Goal: Task Accomplishment & Management: Complete application form

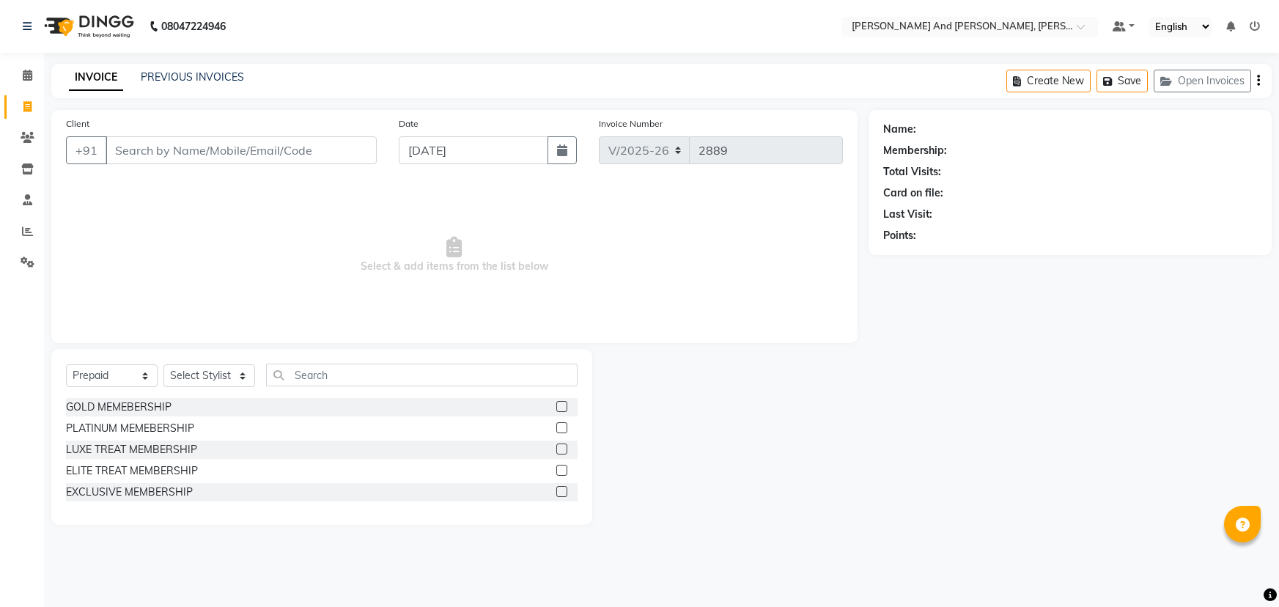
select select "6766"
click at [1095, 373] on div "Name: Membership: Total Visits: Card on file: Last Visit: Points:" at bounding box center [1075, 317] width 414 height 415
click at [857, 444] on div at bounding box center [730, 437] width 276 height 176
click at [924, 445] on div "Name: Membership: Total Visits: Card on file: Last Visit: Points:" at bounding box center [1075, 317] width 414 height 415
click at [117, 374] on select "Select Service Product Membership Package Voucher Prepaid Gift Card" at bounding box center [112, 375] width 92 height 23
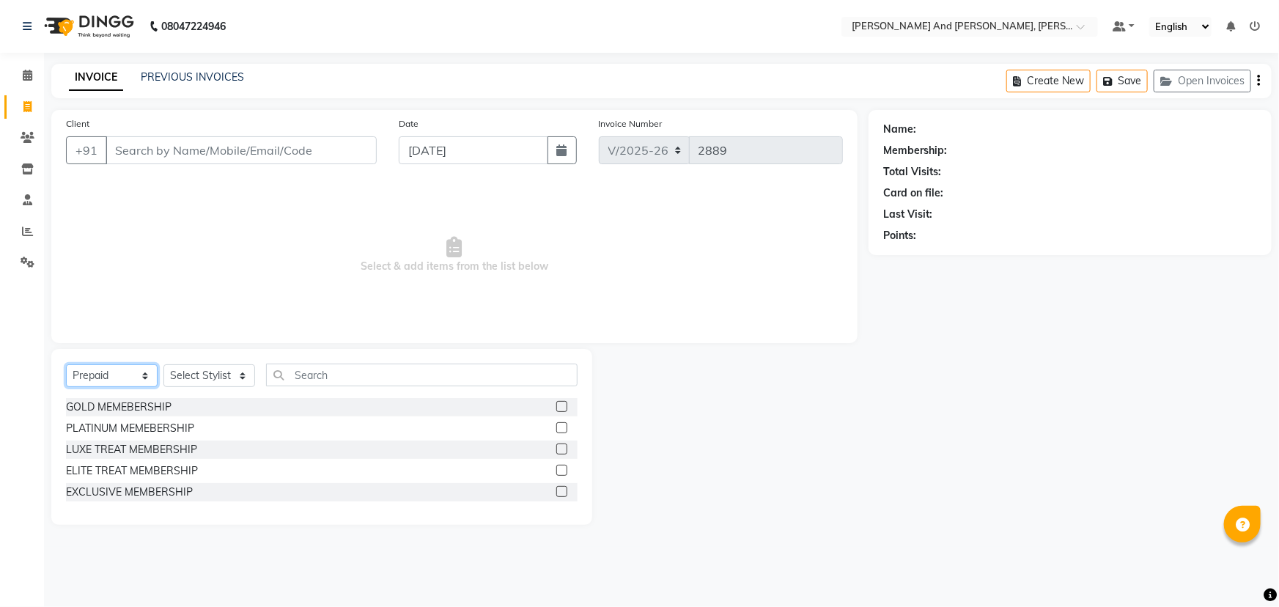
select select "service"
click at [66, 364] on select "Select Service Product Membership Package Voucher Prepaid Gift Card" at bounding box center [112, 375] width 92 height 23
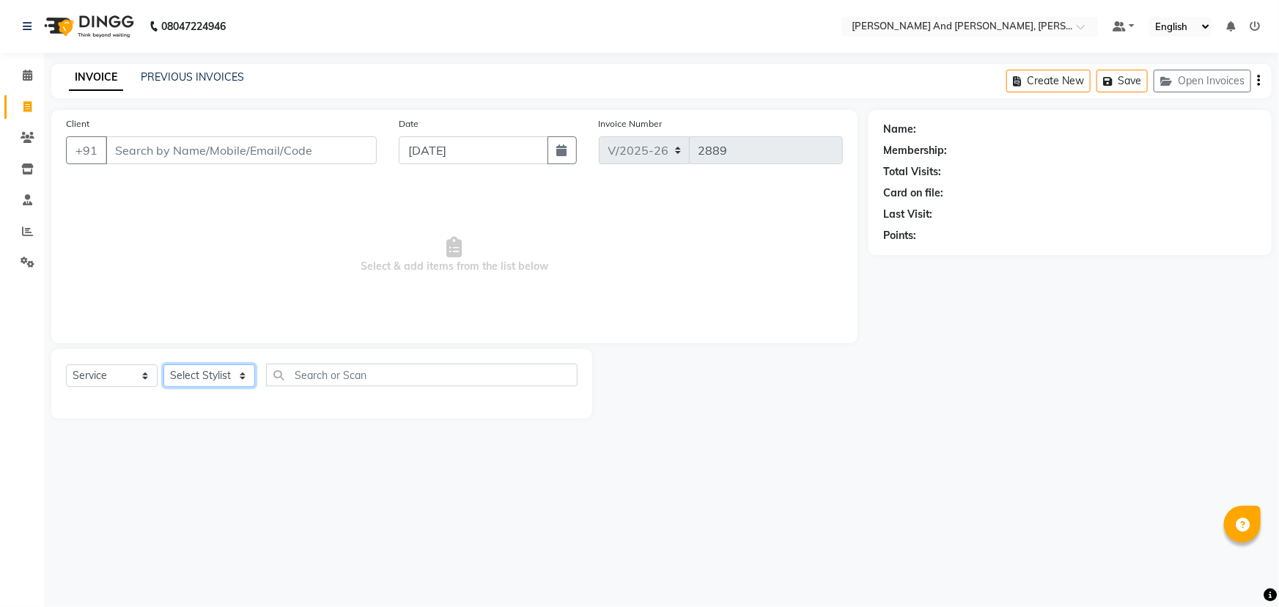
click at [191, 367] on select "Select Stylist ADITI AFREEN 2 [PERSON_NAME] [PERSON_NAME] [PERSON_NAME] [PERSON…" at bounding box center [209, 375] width 92 height 23
select select "76965"
click at [163, 364] on select "Select Stylist ADITI AFREEN 2 [PERSON_NAME] [PERSON_NAME] [PERSON_NAME] [PERSON…" at bounding box center [209, 375] width 92 height 23
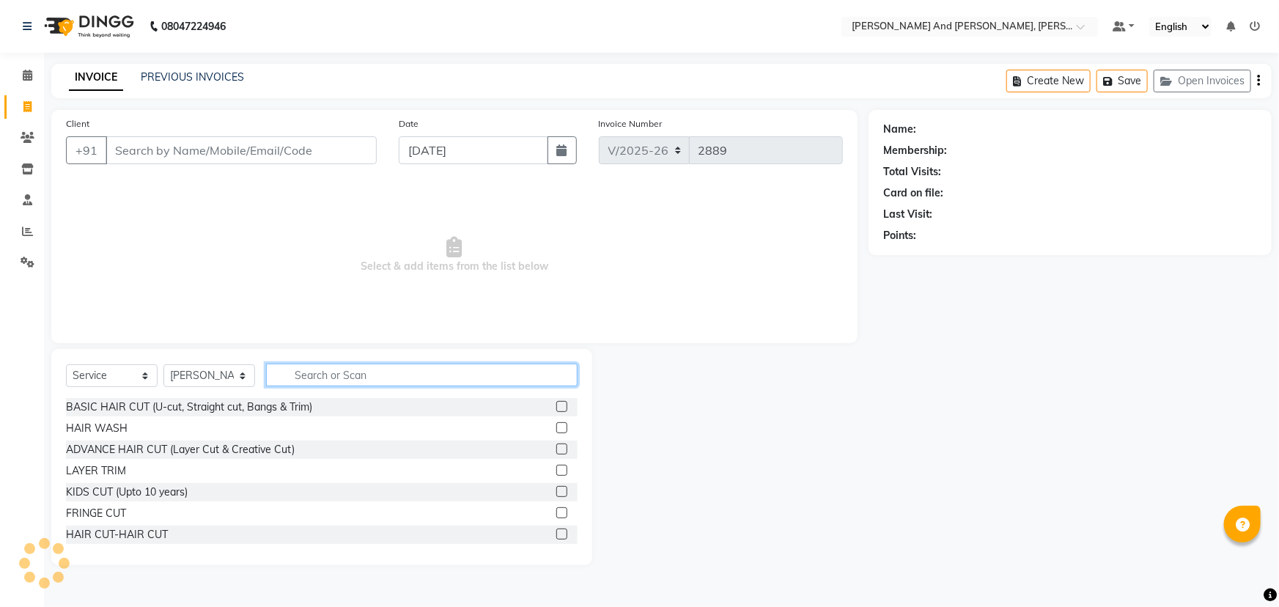
click at [353, 374] on input "text" at bounding box center [421, 374] width 311 height 23
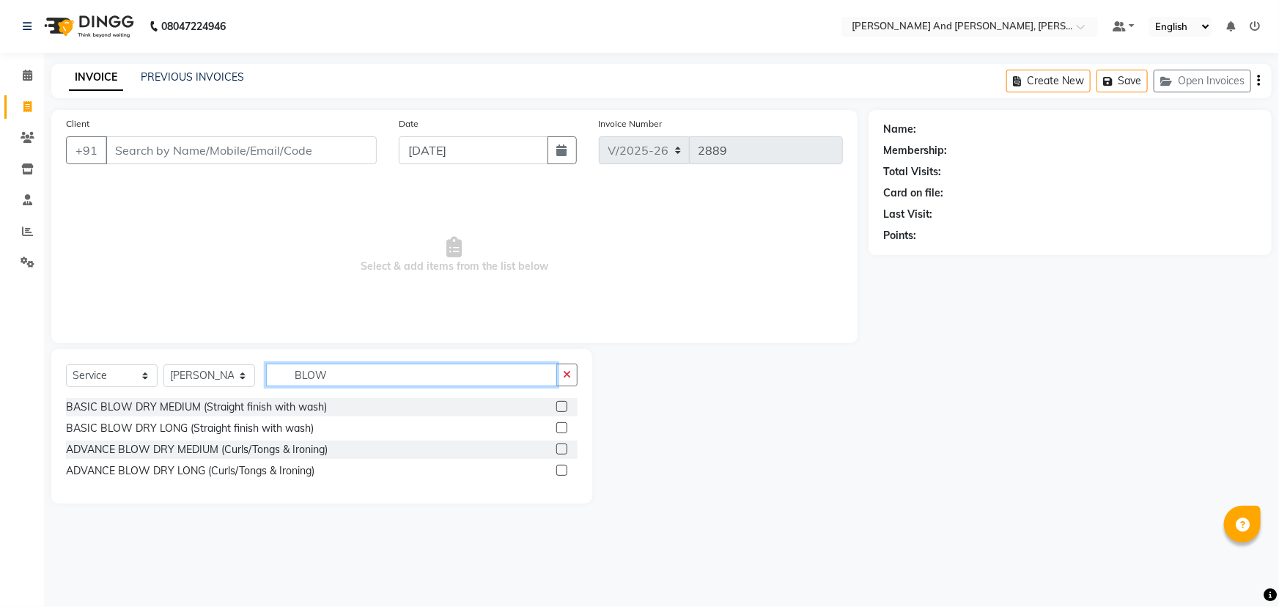
type input "BLOW"
click at [560, 410] on label at bounding box center [561, 406] width 11 height 11
click at [560, 410] on input "checkbox" at bounding box center [561, 407] width 10 height 10
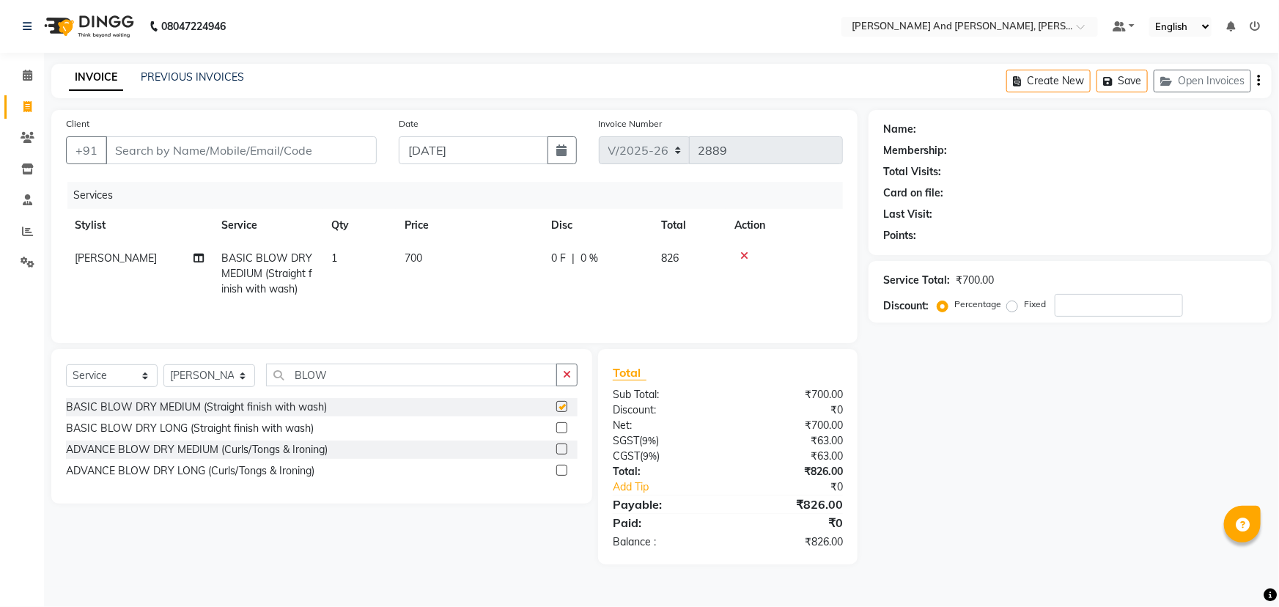
checkbox input "false"
click at [194, 383] on select "Select Stylist ADITI AFREEN 2 [PERSON_NAME] [PERSON_NAME] [PERSON_NAME] [PERSON…" at bounding box center [209, 375] width 92 height 23
select select "66353"
click at [163, 364] on select "Select Stylist ADITI AFREEN 2 [PERSON_NAME] [PERSON_NAME] [PERSON_NAME] [PERSON…" at bounding box center [209, 375] width 92 height 23
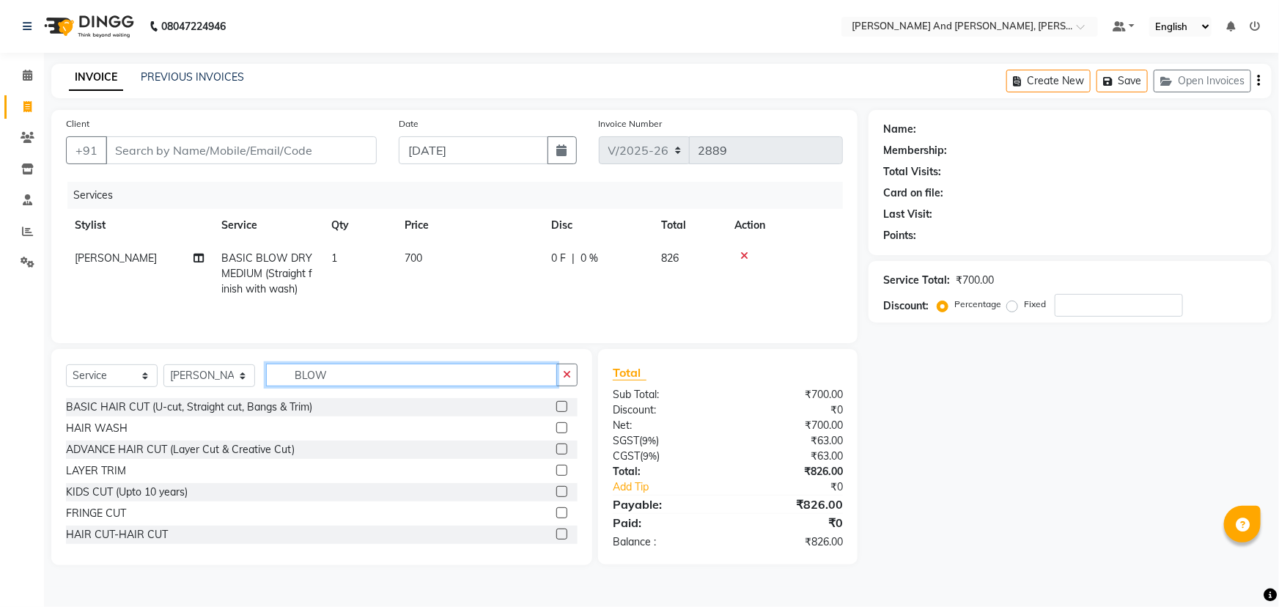
drag, startPoint x: 343, startPoint y: 372, endPoint x: 229, endPoint y: 395, distance: 115.8
click at [229, 395] on div "Select Service Product Membership Package Voucher Prepaid Gift Card Select Styl…" at bounding box center [322, 380] width 512 height 34
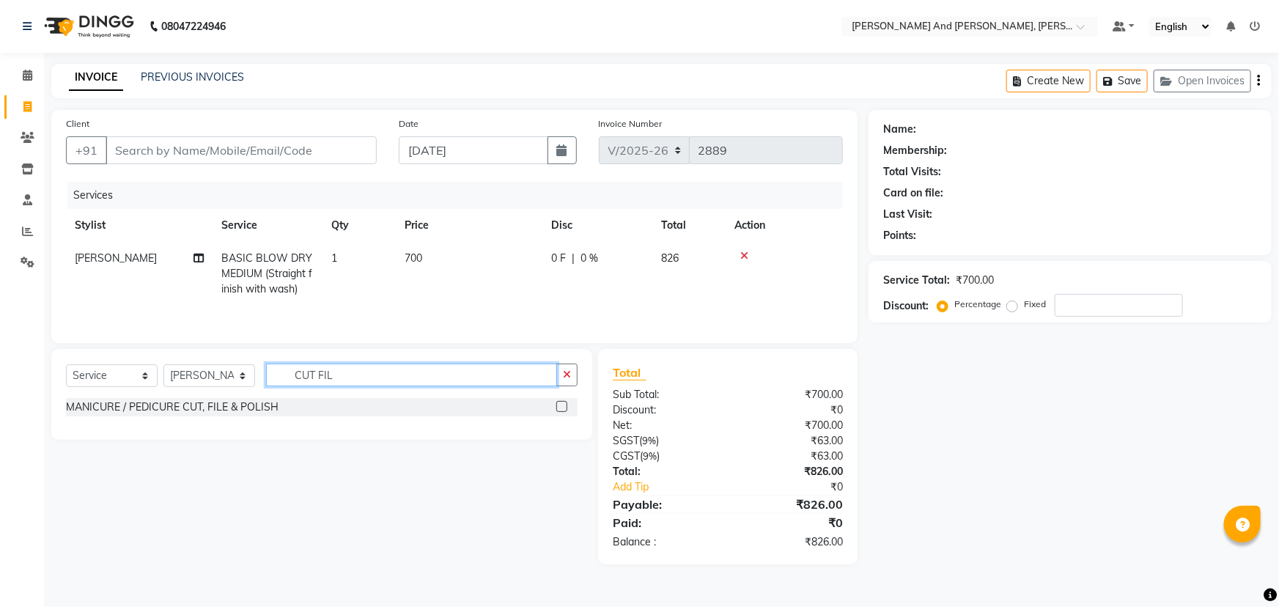
type input "CUT FIL"
click at [562, 402] on label at bounding box center [561, 406] width 11 height 11
click at [562, 402] on input "checkbox" at bounding box center [561, 407] width 10 height 10
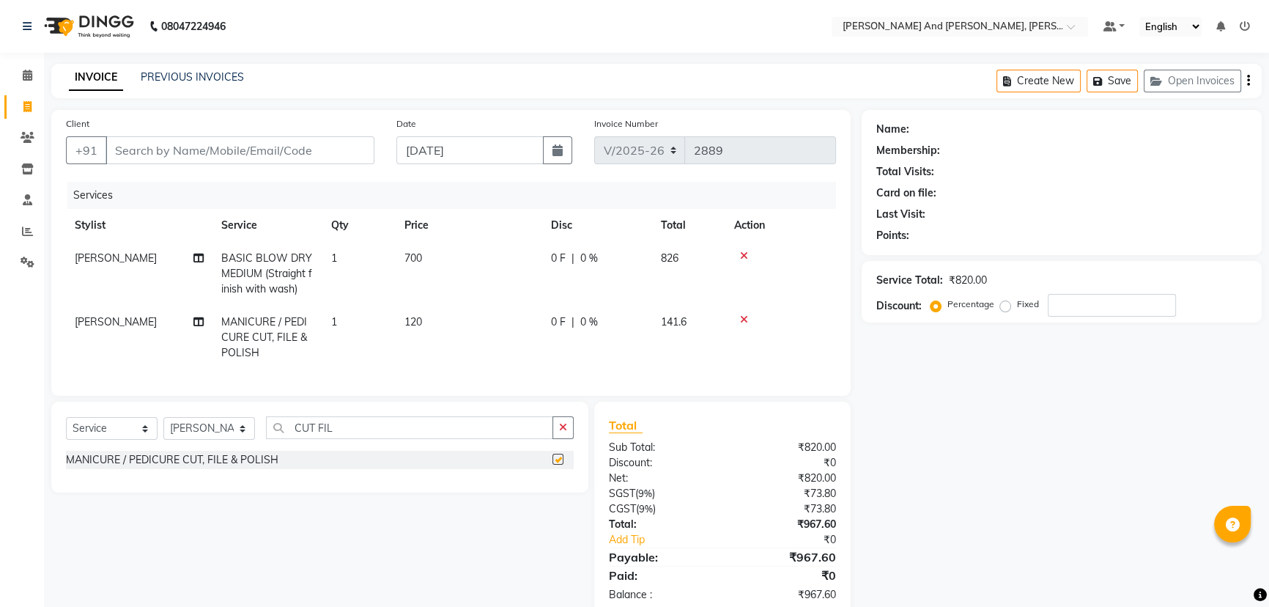
scroll to position [43, 0]
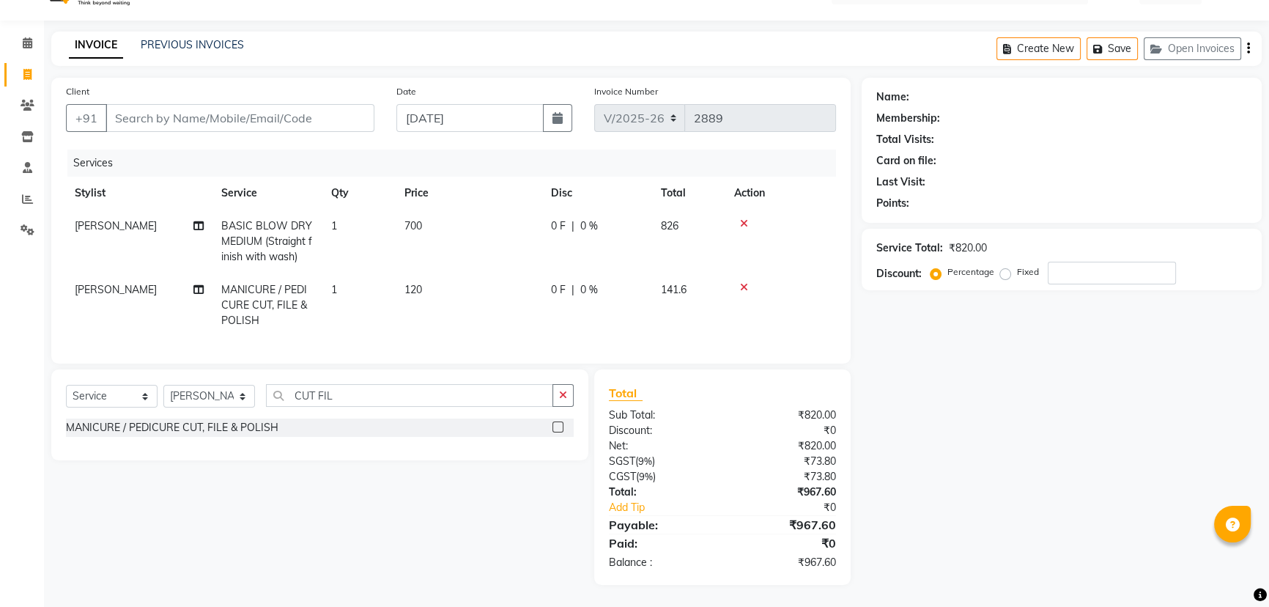
checkbox input "false"
click at [313, 111] on input "Client" at bounding box center [240, 118] width 269 height 28
type input "K"
type input "0"
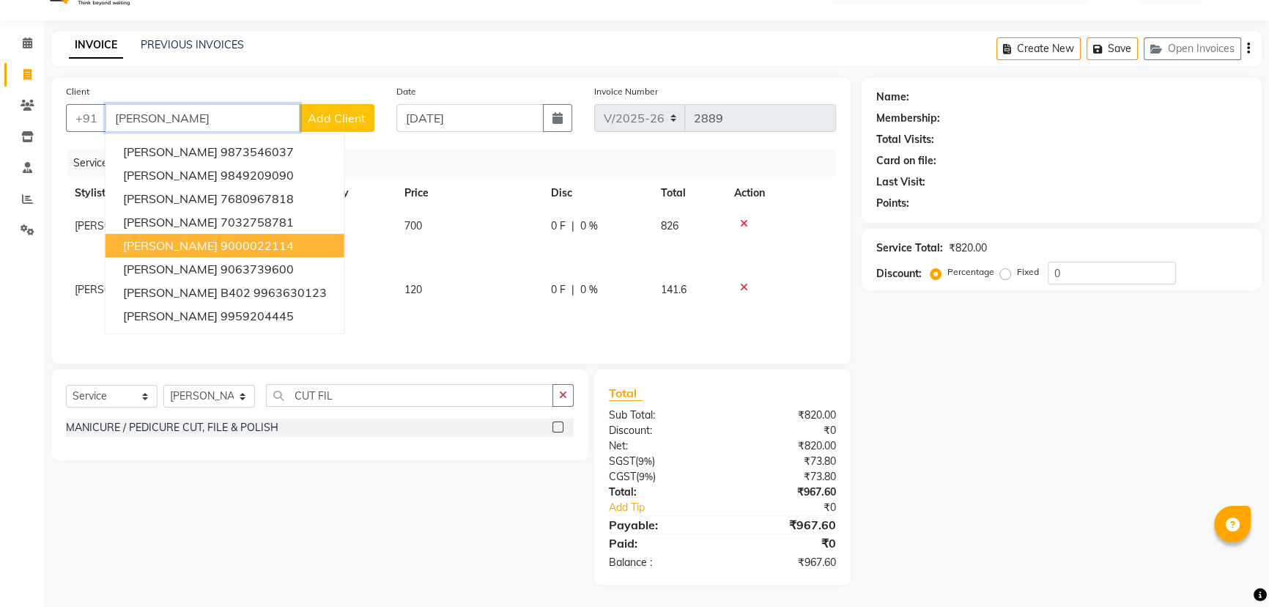
click at [237, 238] on ngb-highlight "9000022114" at bounding box center [257, 245] width 73 height 15
type input "9000022114"
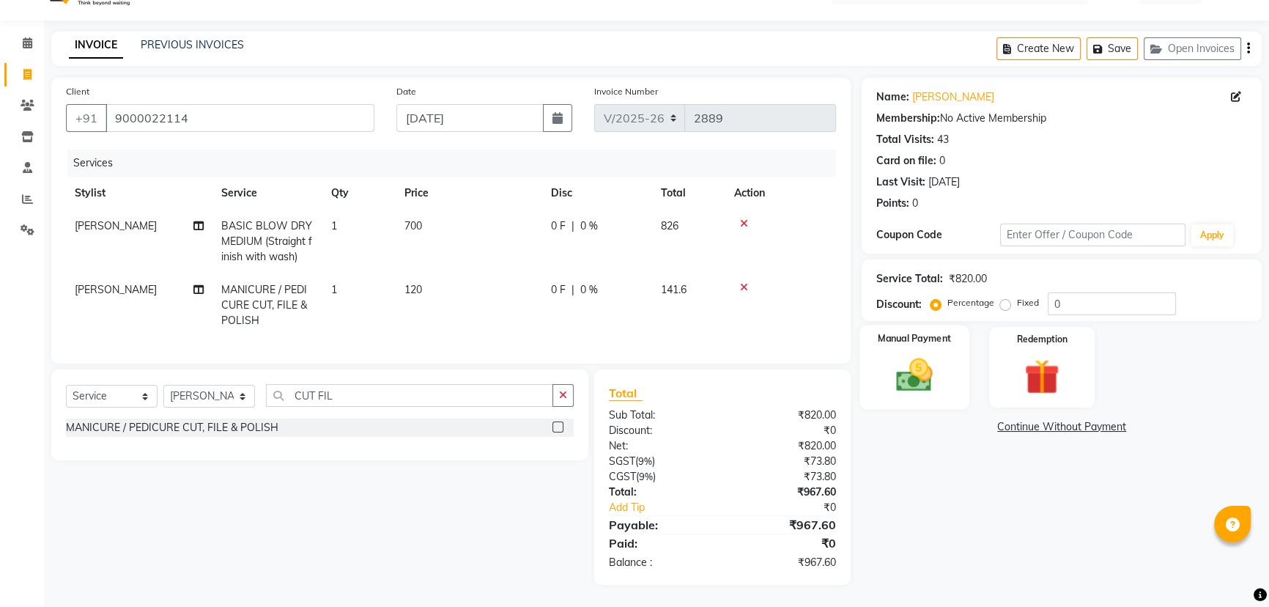
click at [920, 359] on img at bounding box center [914, 375] width 59 height 42
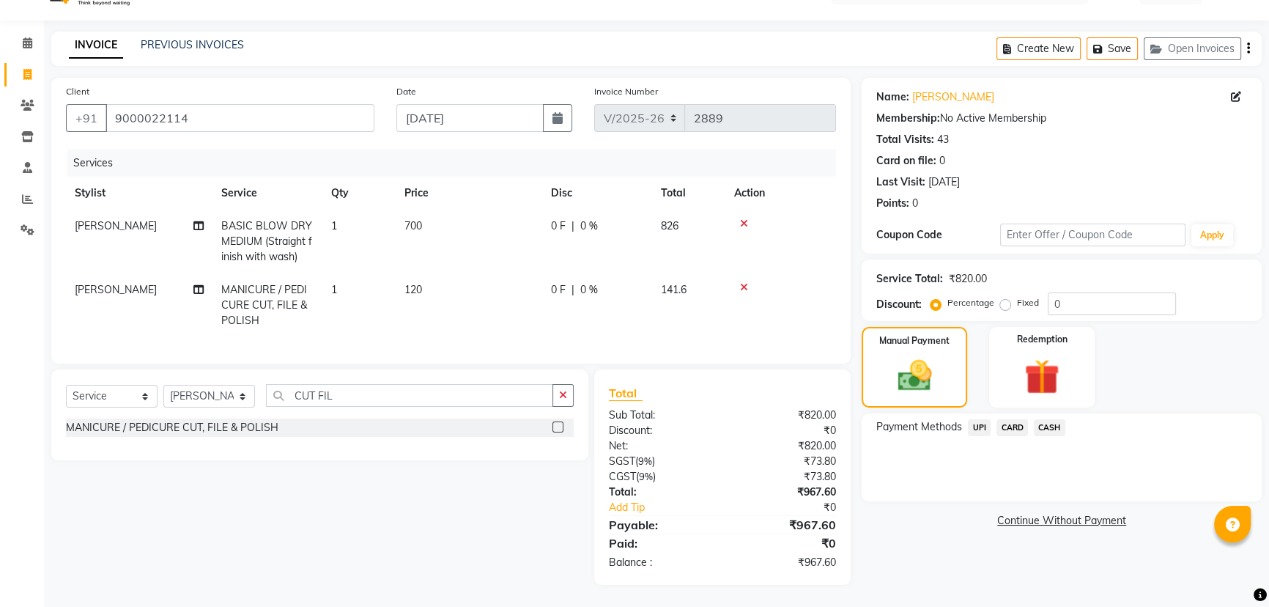
click at [408, 491] on div "Select Service Product Membership Package Voucher Prepaid Gift Card Select Styl…" at bounding box center [314, 476] width 548 height 215
click at [572, 37] on div "INVOICE PREVIOUS INVOICES Create New Save Open Invoices" at bounding box center [656, 49] width 1211 height 34
click at [459, 537] on div "Select Service Product Membership Package Voucher Prepaid Gift Card Select Styl…" at bounding box center [314, 476] width 548 height 215
click at [983, 419] on span "UPI" at bounding box center [979, 427] width 23 height 17
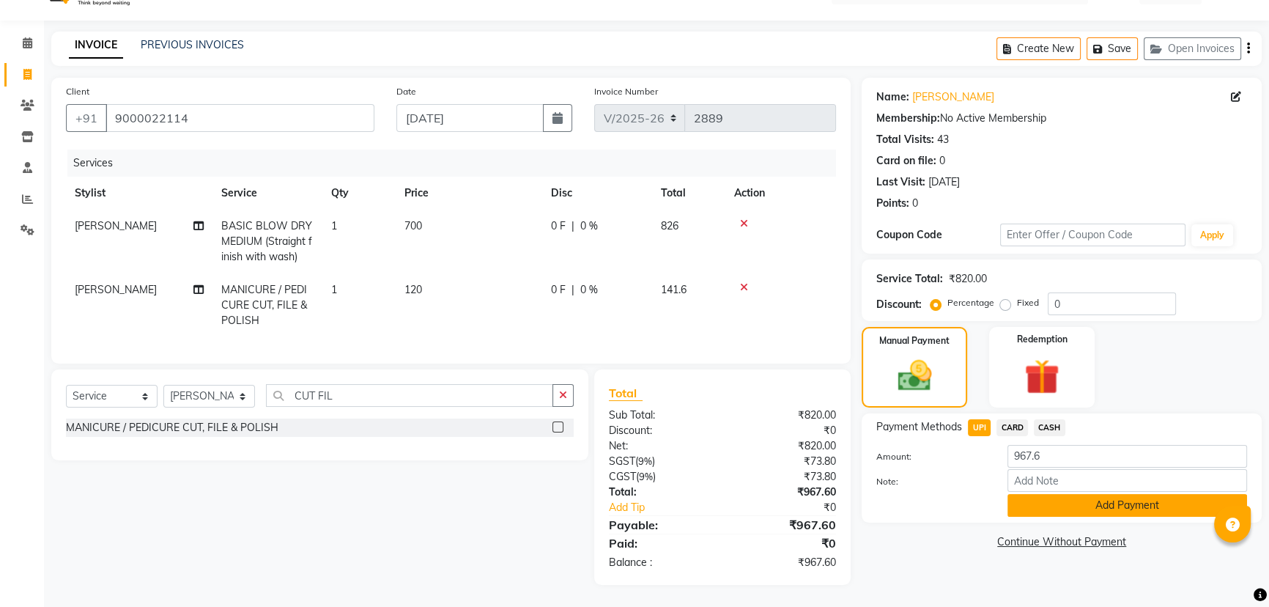
click at [1049, 494] on button "Add Payment" at bounding box center [1128, 505] width 240 height 23
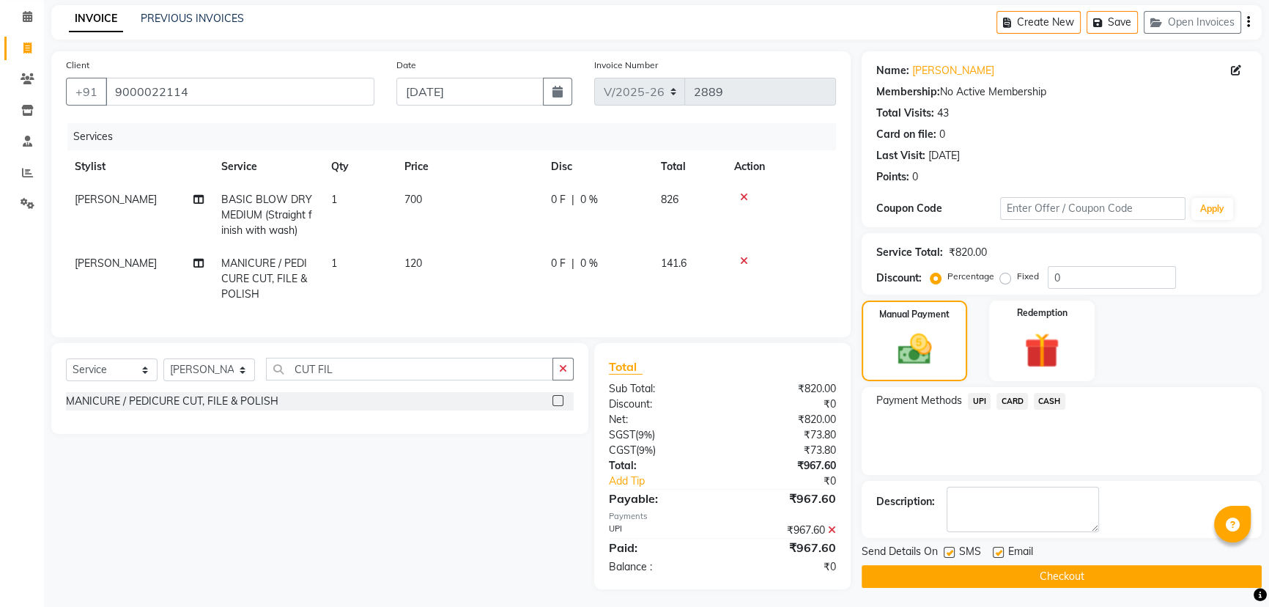
scroll to position [73, 0]
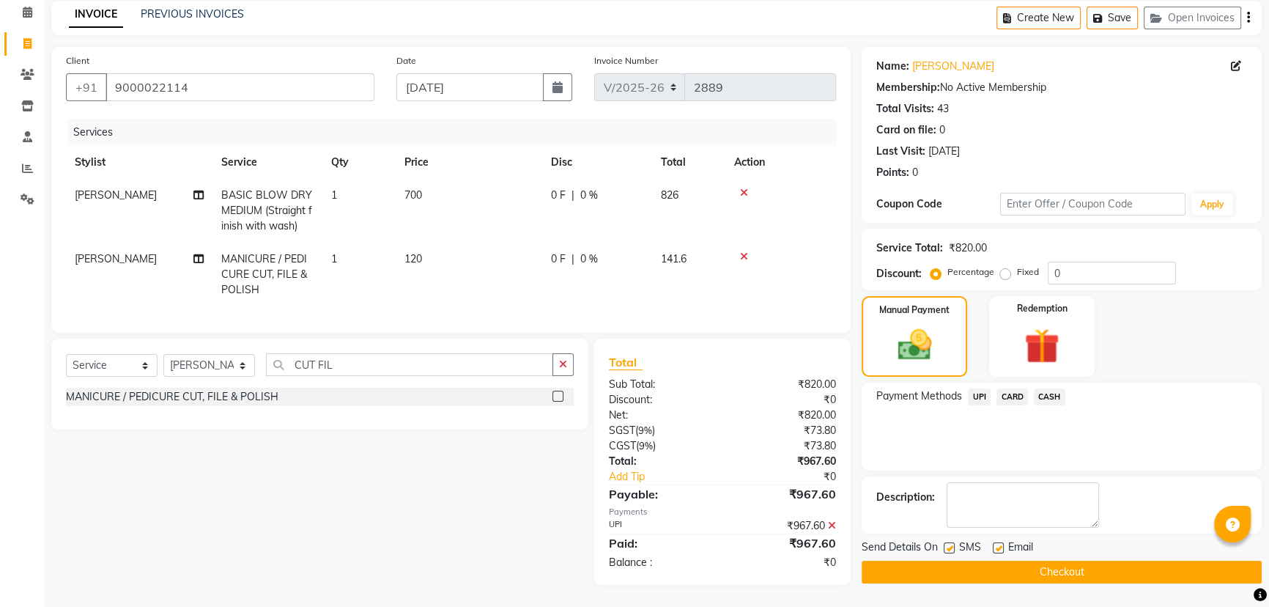
click at [1017, 561] on button "Checkout" at bounding box center [1062, 572] width 400 height 23
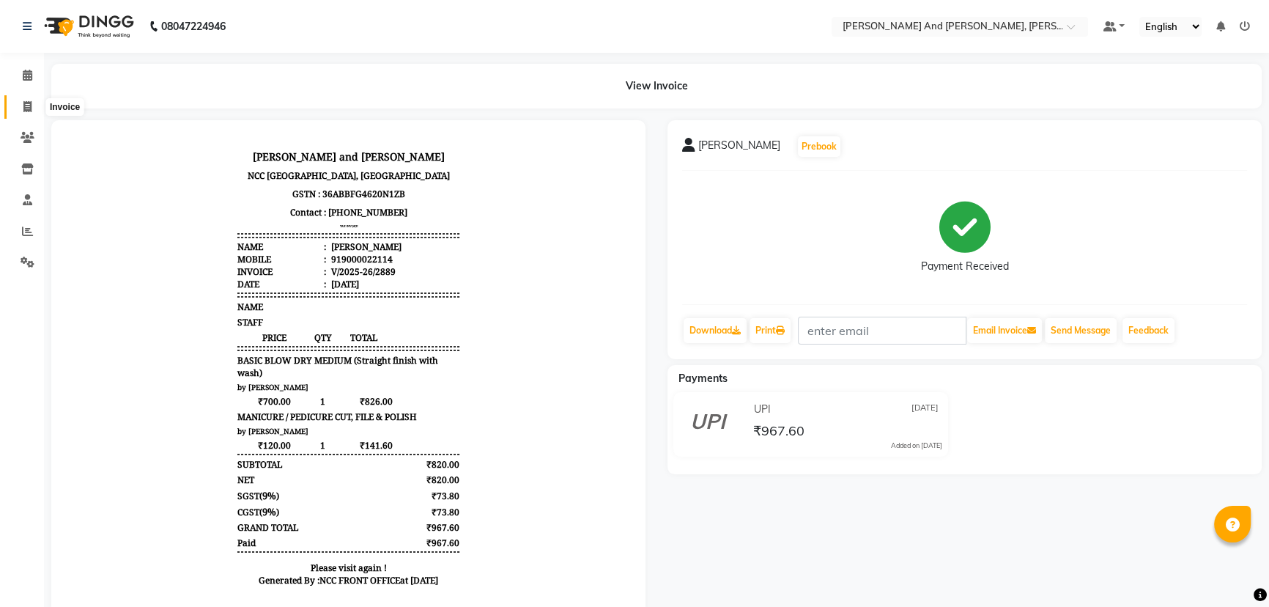
click at [26, 108] on icon at bounding box center [27, 106] width 8 height 11
select select "service"
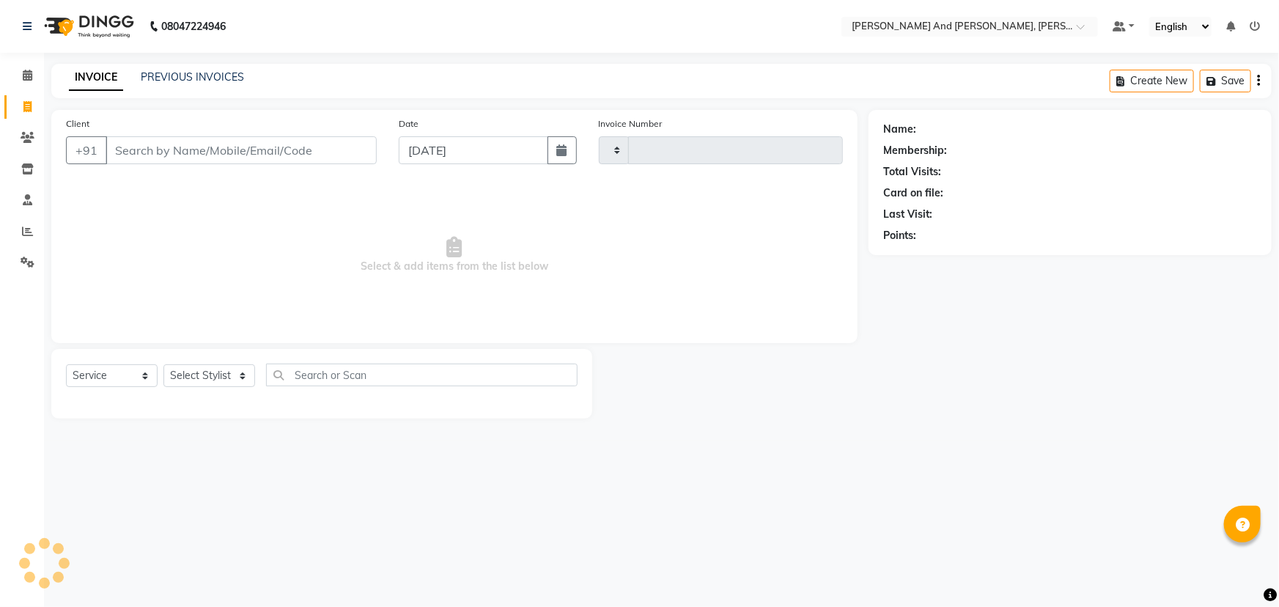
click at [26, 108] on icon at bounding box center [27, 106] width 8 height 11
select select "service"
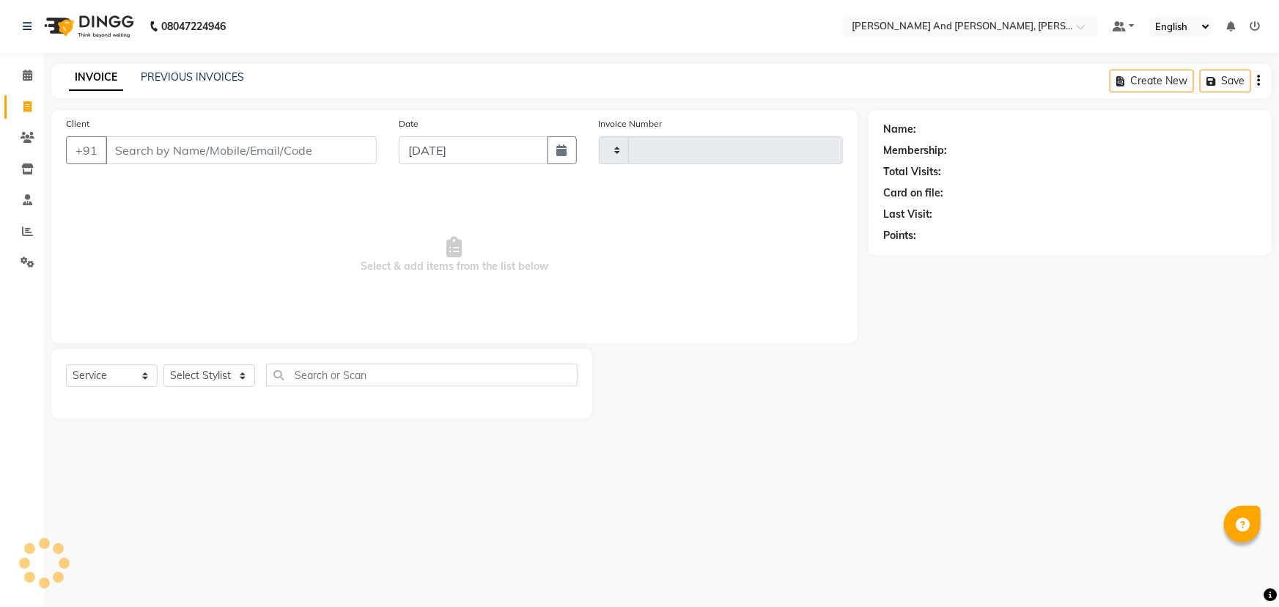
type input "2890"
select select "6766"
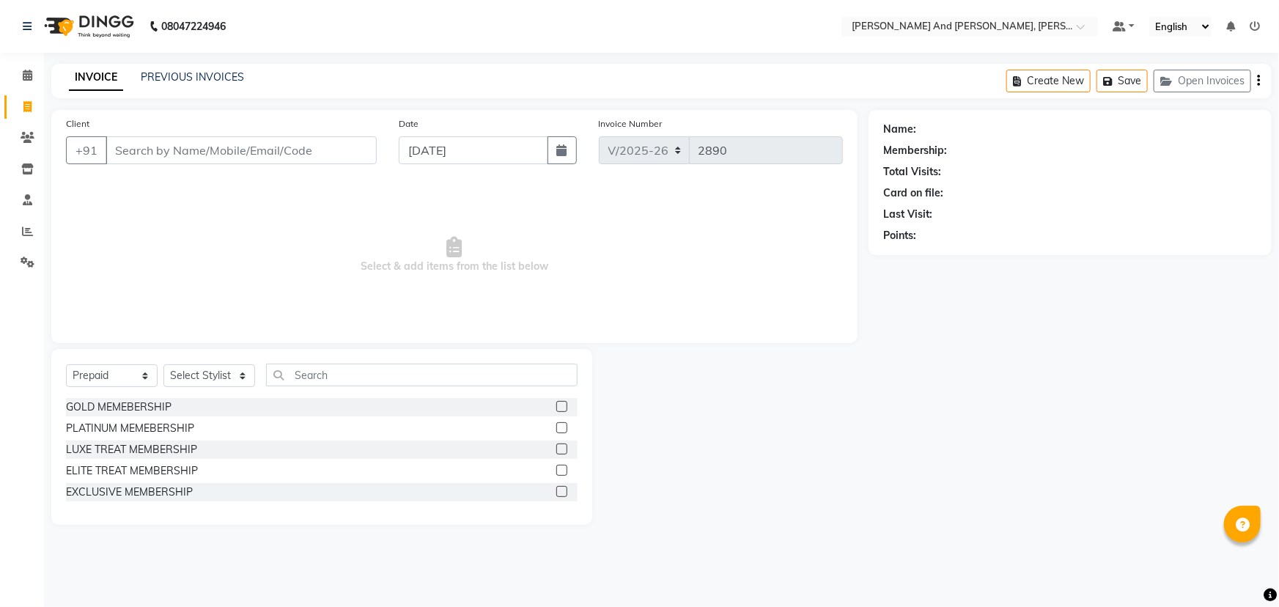
click at [920, 403] on div "Name: Membership: Total Visits: Card on file: Last Visit: Points:" at bounding box center [1075, 317] width 414 height 415
click at [109, 372] on select "Select Service Product Membership Package Voucher Prepaid Gift Card" at bounding box center [112, 375] width 92 height 23
select select "service"
click at [66, 364] on select "Select Service Product Membership Package Voucher Prepaid Gift Card" at bounding box center [112, 375] width 92 height 23
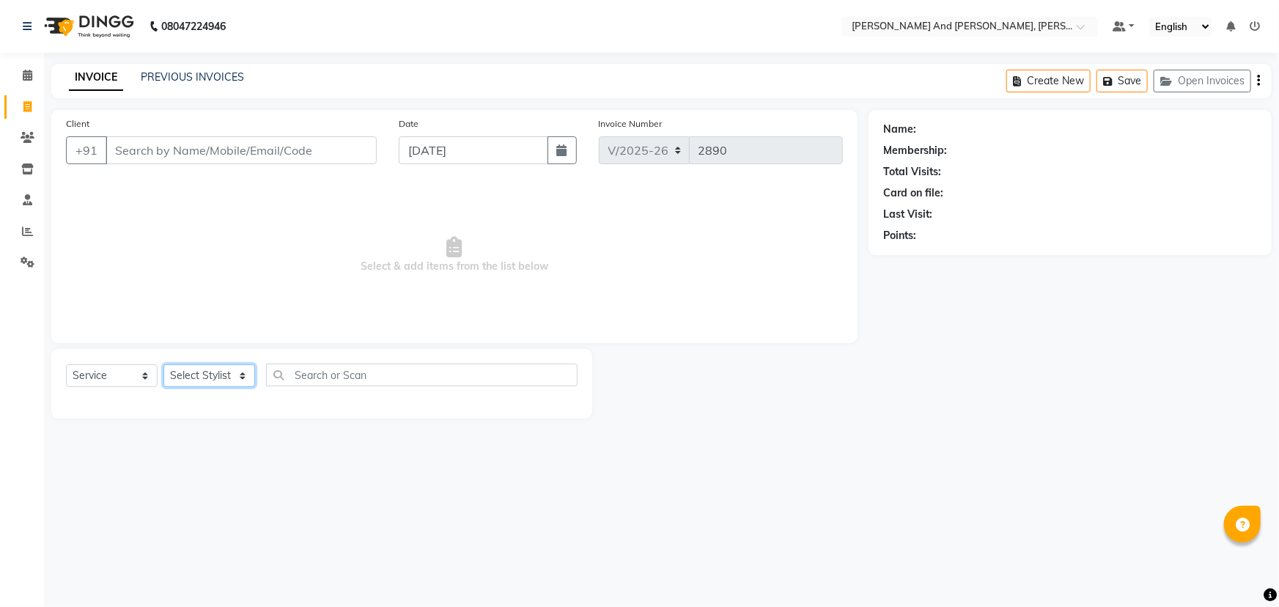
click at [205, 366] on select "Select Stylist ADITI AFREEN 2 [PERSON_NAME] [PERSON_NAME] [PERSON_NAME] [PERSON…" at bounding box center [209, 375] width 92 height 23
select select "90025"
click at [163, 364] on select "Select Stylist ADITI AFREEN 2 [PERSON_NAME] [PERSON_NAME] [PERSON_NAME] [PERSON…" at bounding box center [209, 375] width 92 height 23
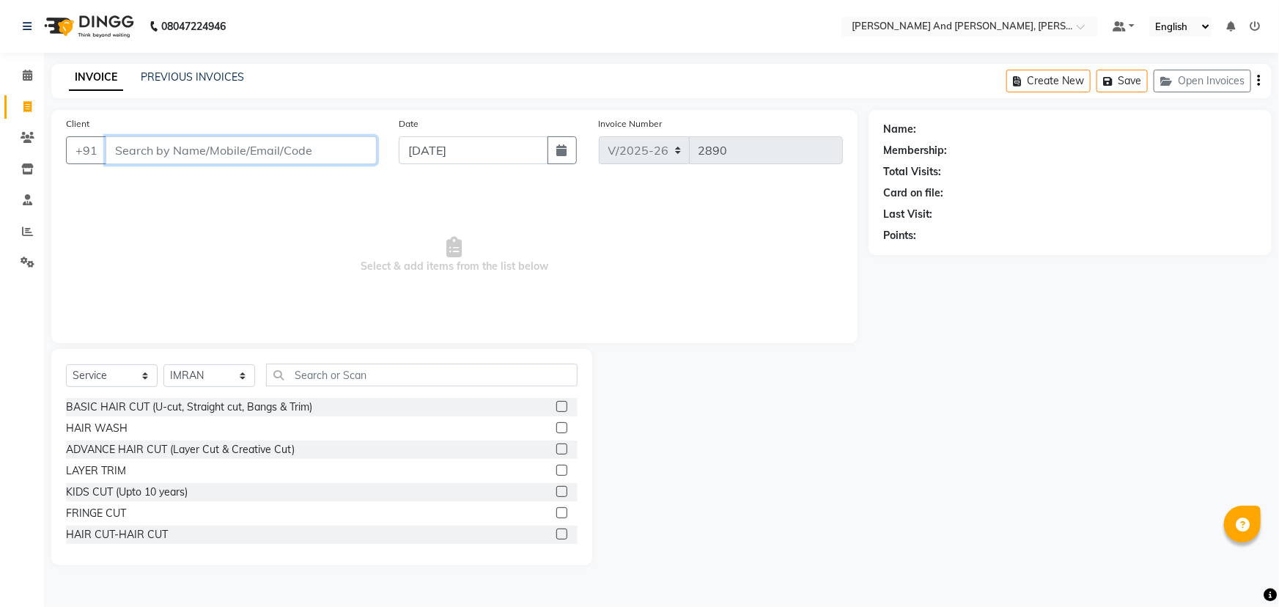
click at [285, 156] on input "Client" at bounding box center [241, 150] width 271 height 28
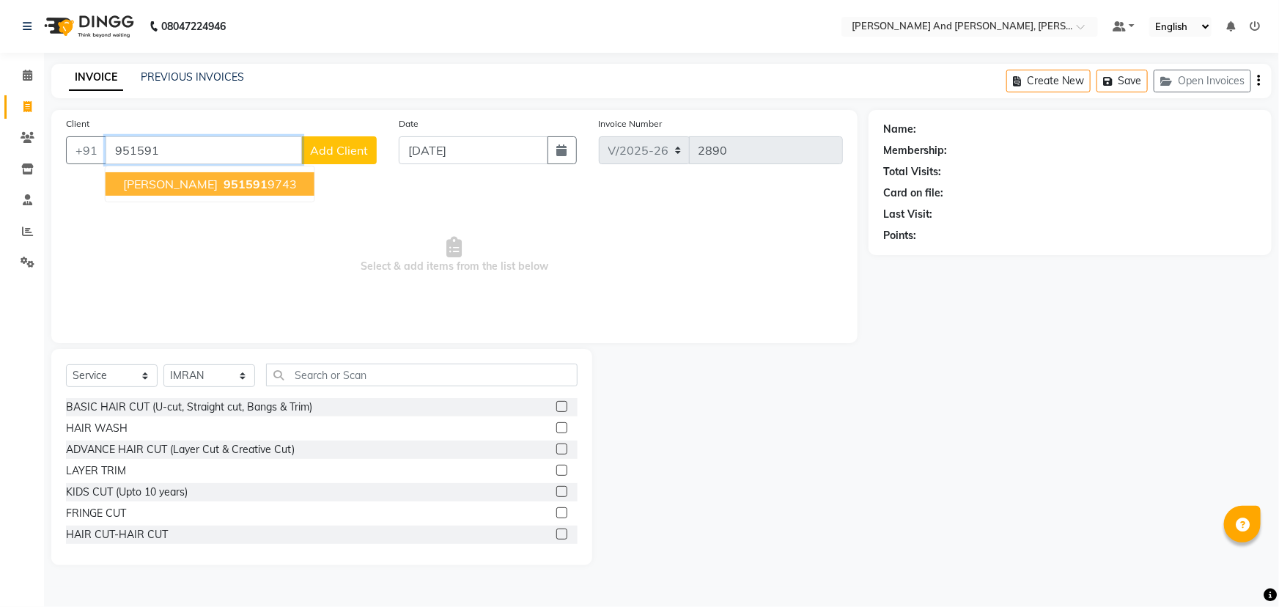
click at [224, 179] on span "951591" at bounding box center [246, 184] width 44 height 15
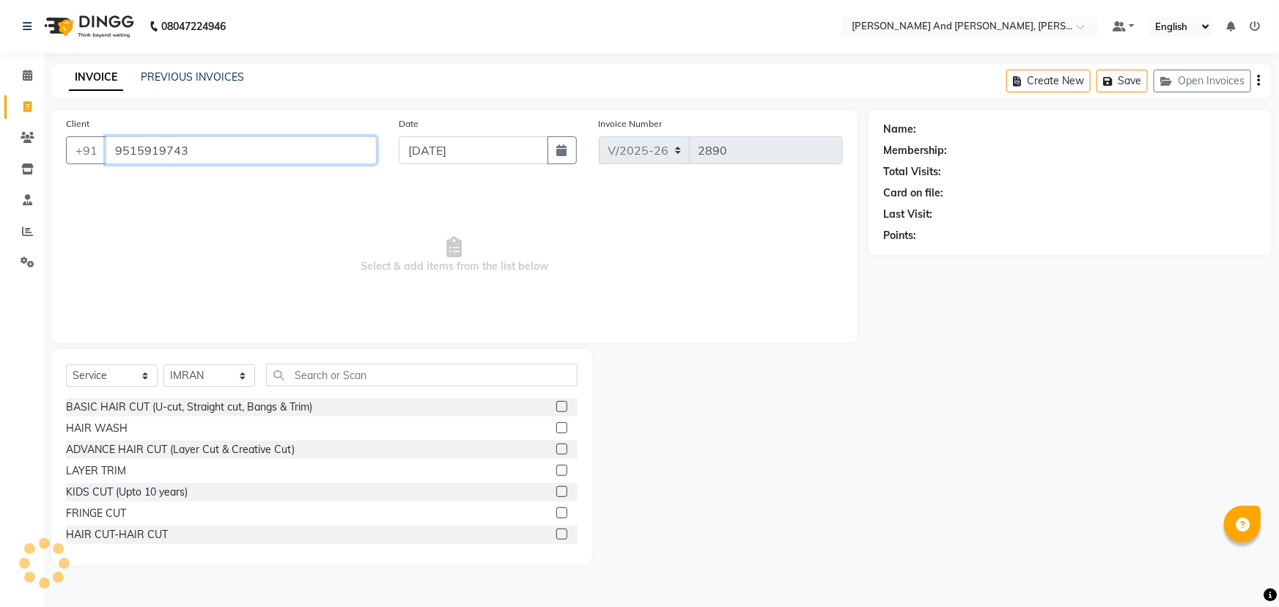
type input "9515919743"
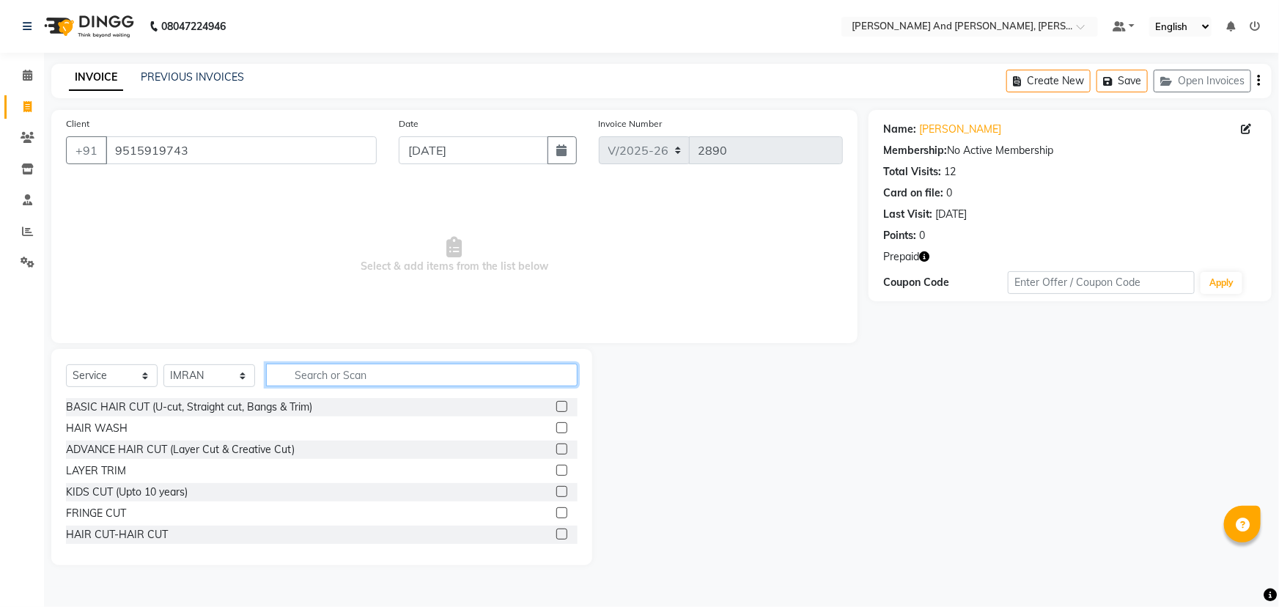
click at [361, 371] on input "text" at bounding box center [421, 374] width 311 height 23
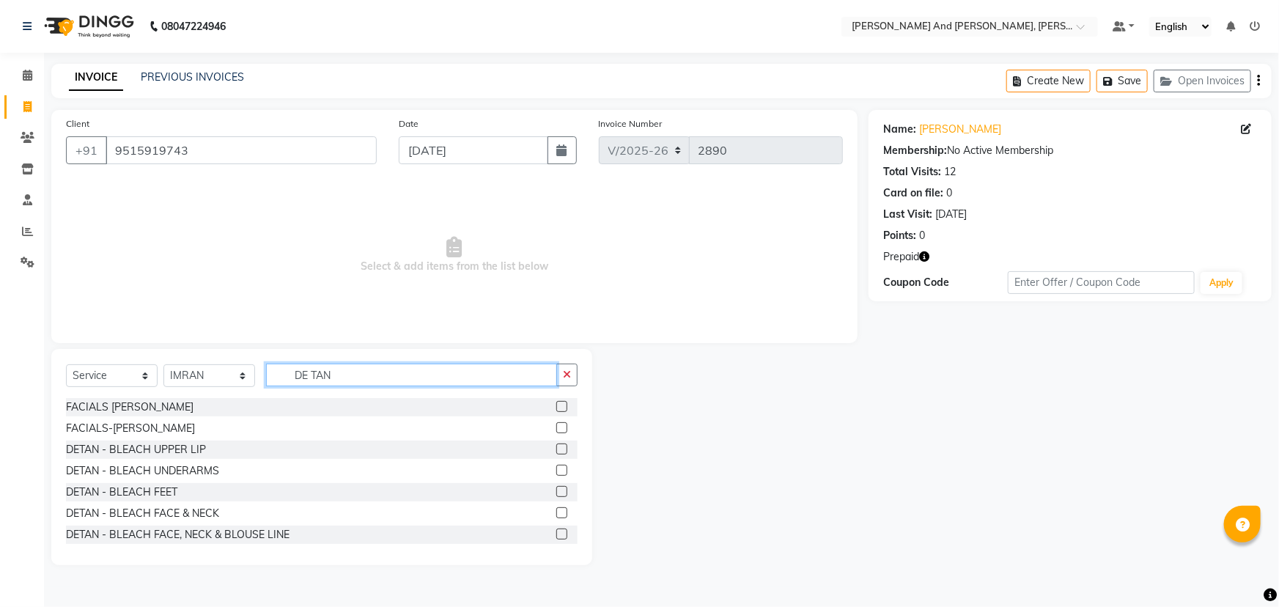
type input "DE TAN"
click at [556, 513] on label at bounding box center [561, 512] width 11 height 11
click at [556, 513] on input "checkbox" at bounding box center [561, 514] width 10 height 10
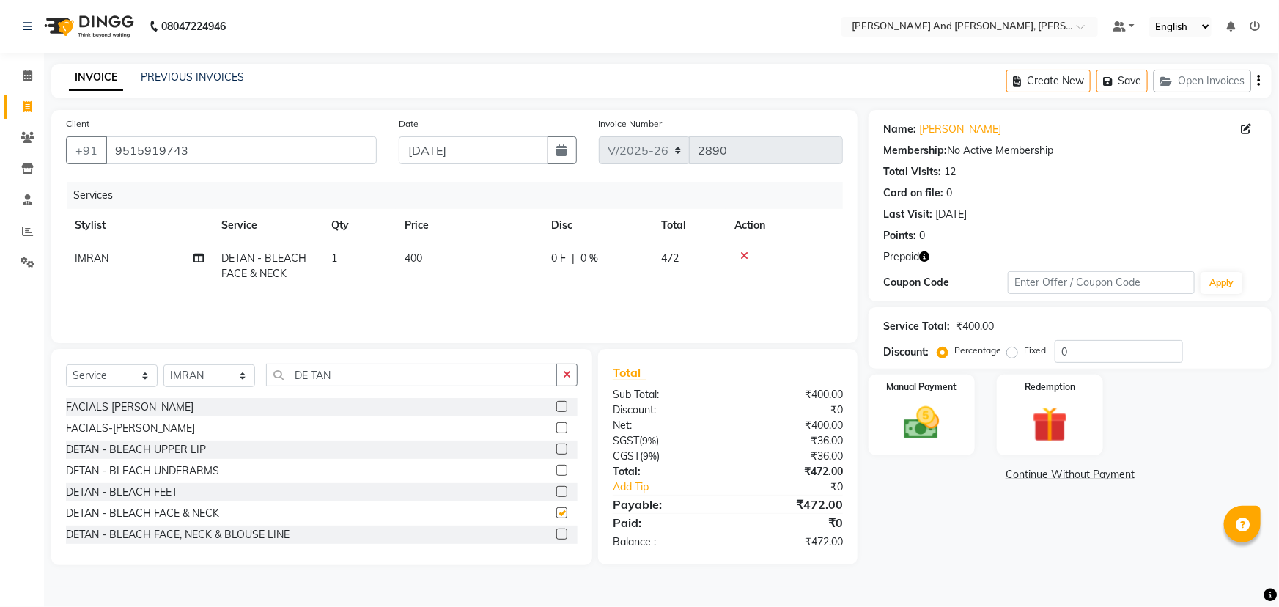
checkbox input "false"
click at [466, 263] on td "400" at bounding box center [469, 266] width 147 height 48
select select "90025"
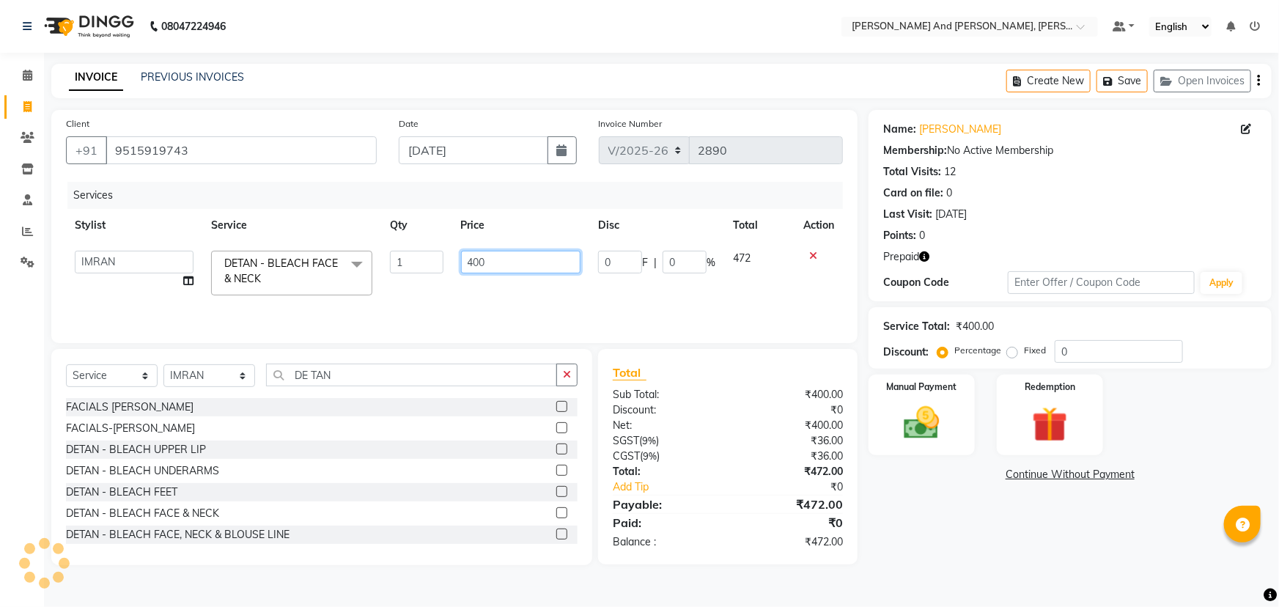
click at [545, 261] on input "400" at bounding box center [521, 262] width 120 height 23
type input "4"
type input "600"
click at [588, 299] on div "Services Stylist Service Qty Price Disc Total Action ADITI AFREEN 2 [PERSON_NAM…" at bounding box center [454, 255] width 777 height 147
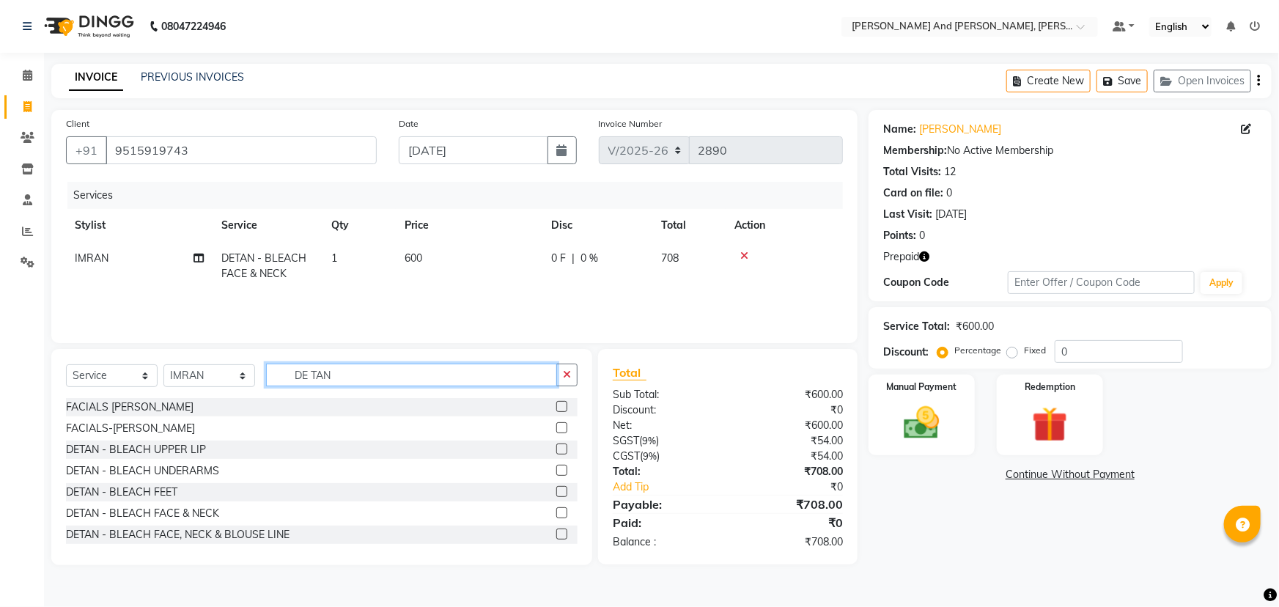
drag, startPoint x: 361, startPoint y: 372, endPoint x: 199, endPoint y: 391, distance: 162.3
click at [199, 391] on div "Select Service Product Membership Package Voucher Prepaid Gift Card Select Styl…" at bounding box center [322, 380] width 512 height 34
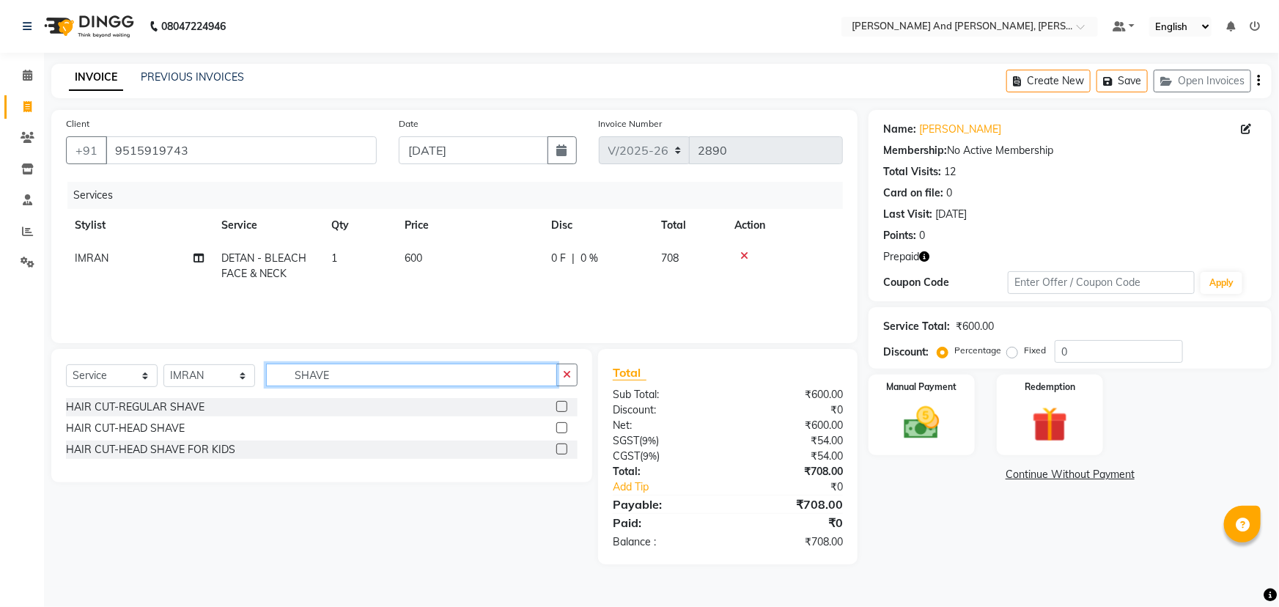
type input "SHAVE"
click at [562, 407] on label at bounding box center [561, 406] width 11 height 11
click at [562, 407] on input "checkbox" at bounding box center [561, 407] width 10 height 10
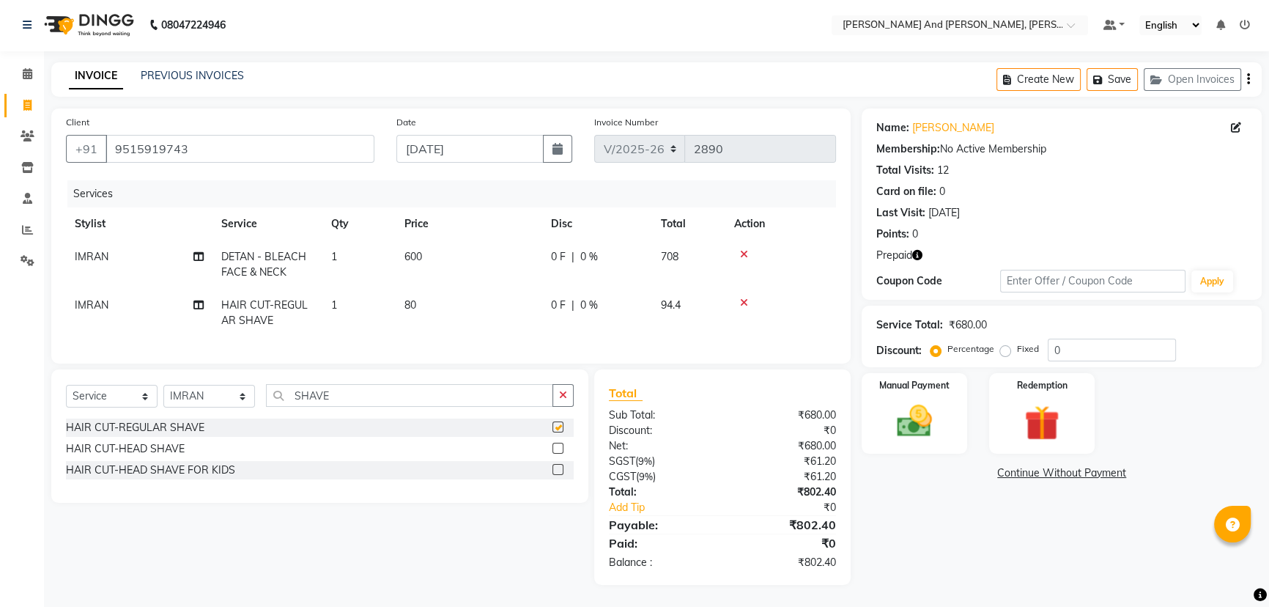
checkbox input "false"
click at [1033, 381] on div "Redemption" at bounding box center [1042, 414] width 110 height 84
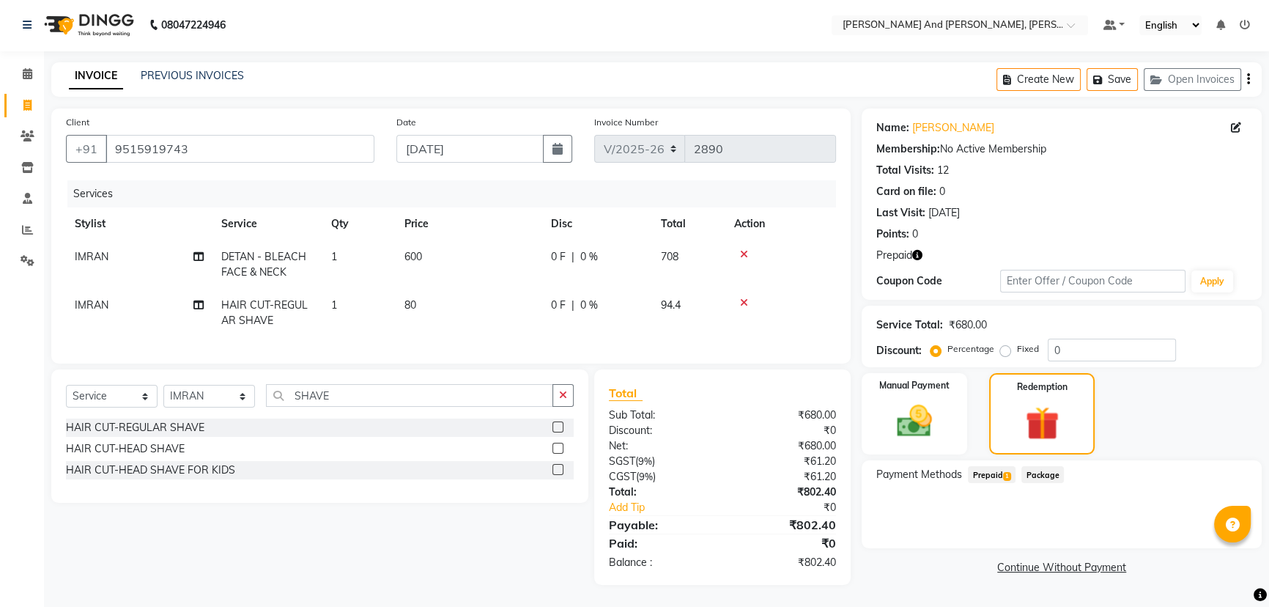
click at [994, 466] on span "Prepaid 1" at bounding box center [992, 474] width 48 height 17
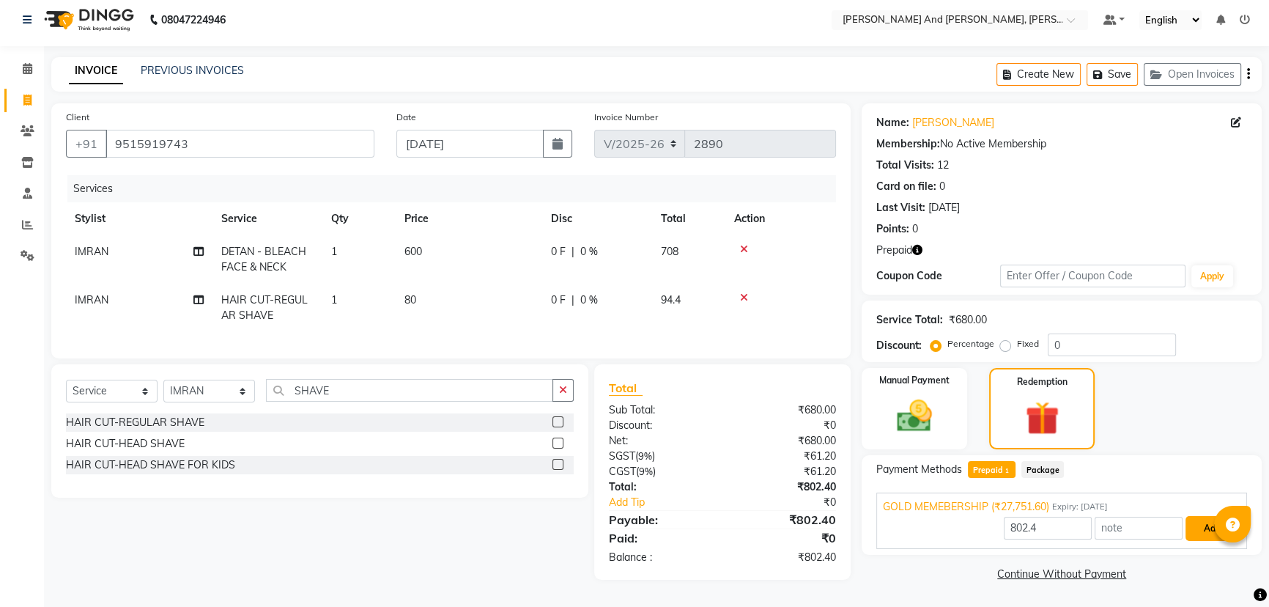
click at [1196, 520] on button "Add" at bounding box center [1212, 528] width 53 height 25
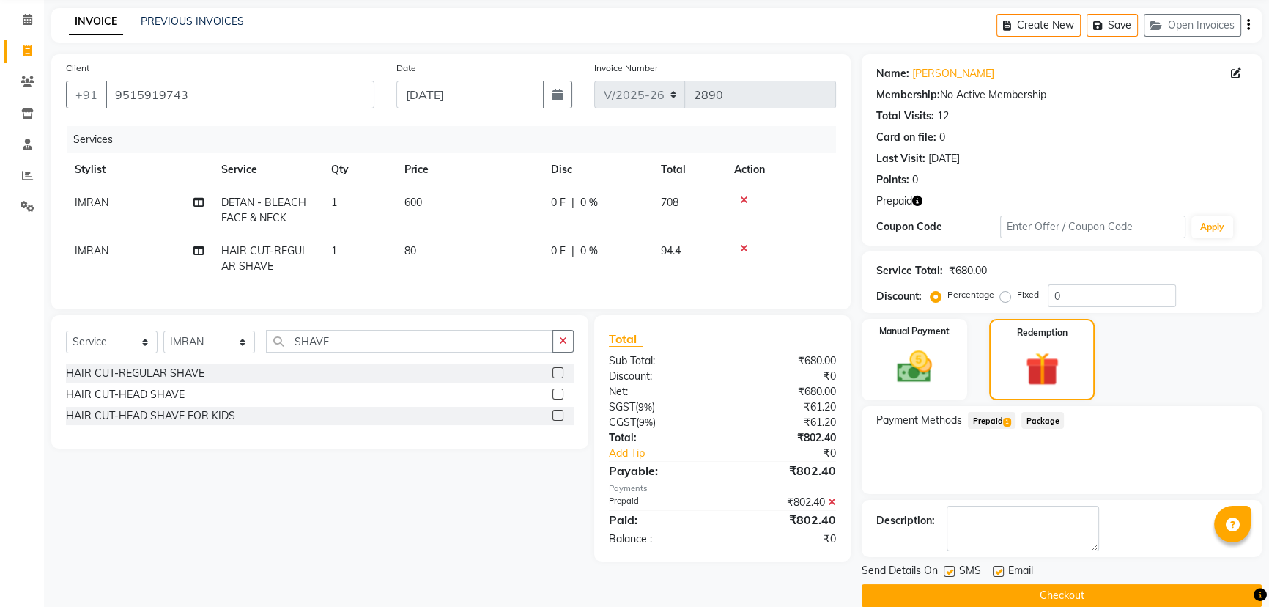
scroll to position [77, 0]
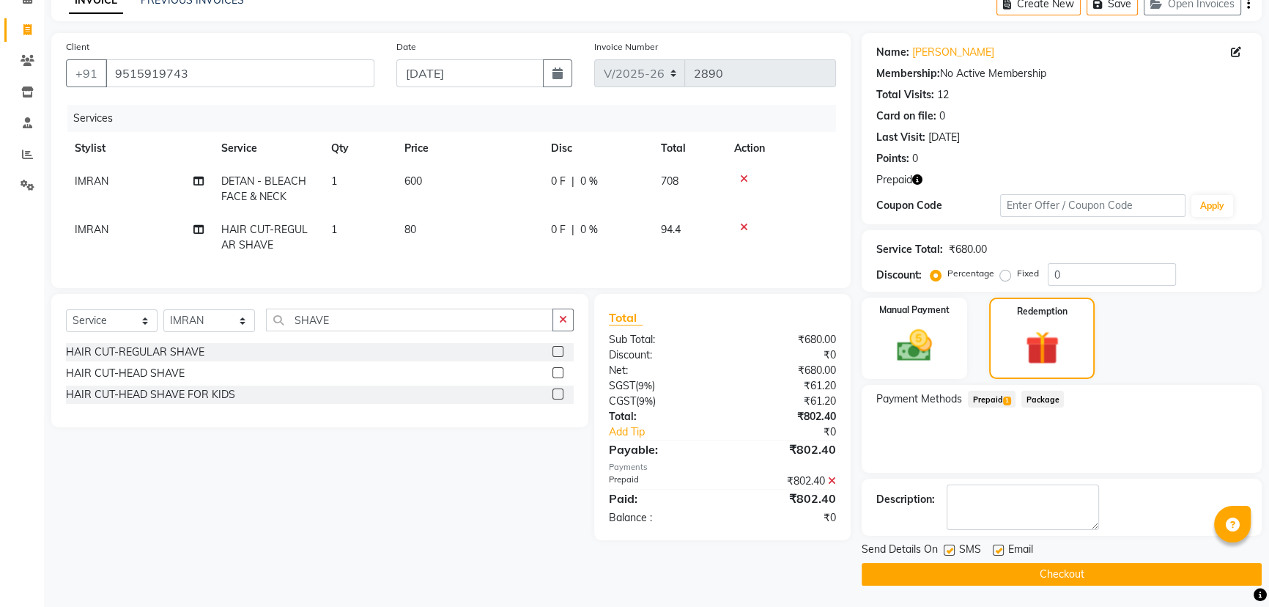
click at [1115, 564] on button "Checkout" at bounding box center [1062, 574] width 400 height 23
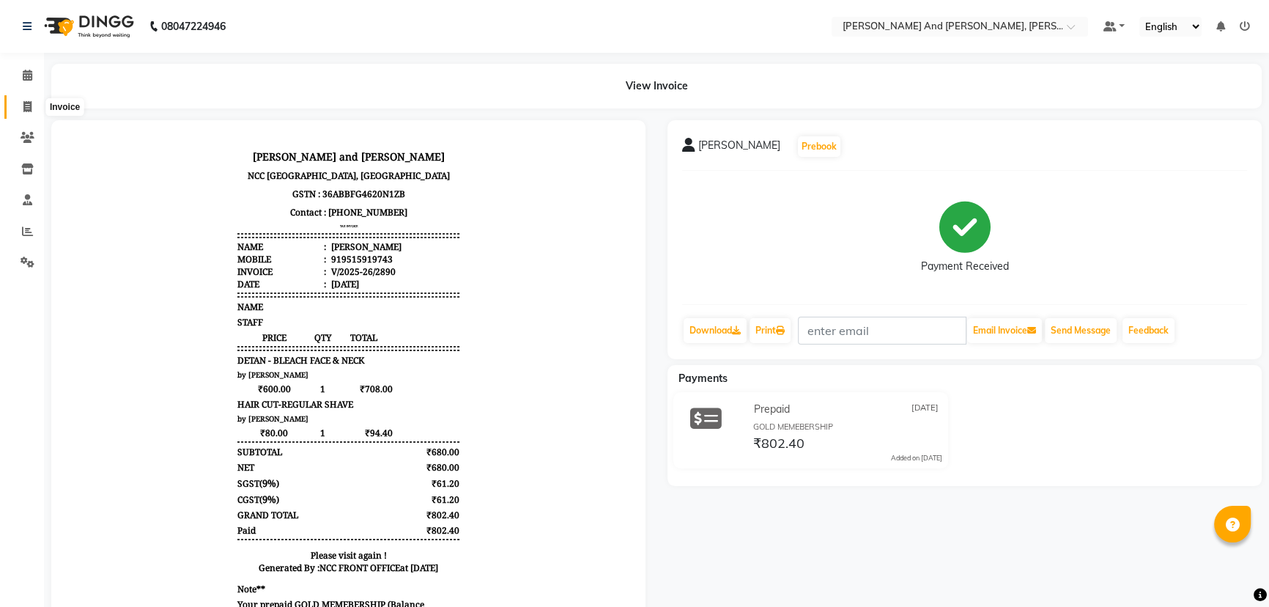
click at [26, 107] on icon at bounding box center [27, 106] width 8 height 11
select select "6766"
select select "service"
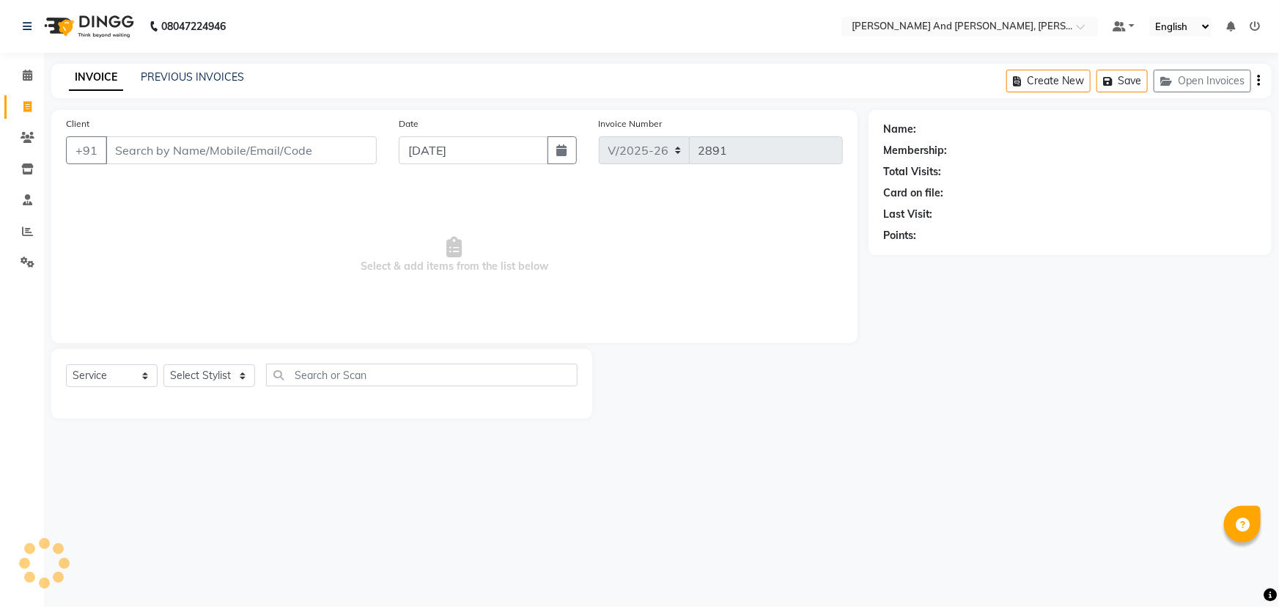
click at [26, 107] on icon at bounding box center [27, 106] width 8 height 11
select select "service"
type input "2891"
select select "6766"
select select "P"
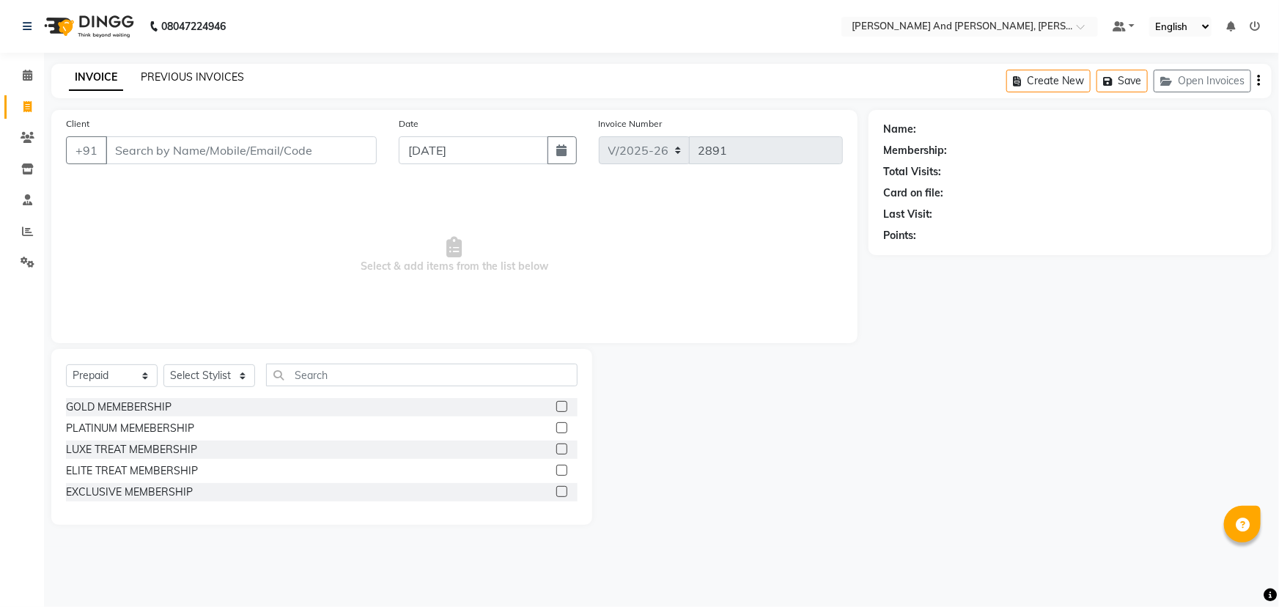
click at [205, 78] on link "PREVIOUS INVOICES" at bounding box center [192, 76] width 103 height 13
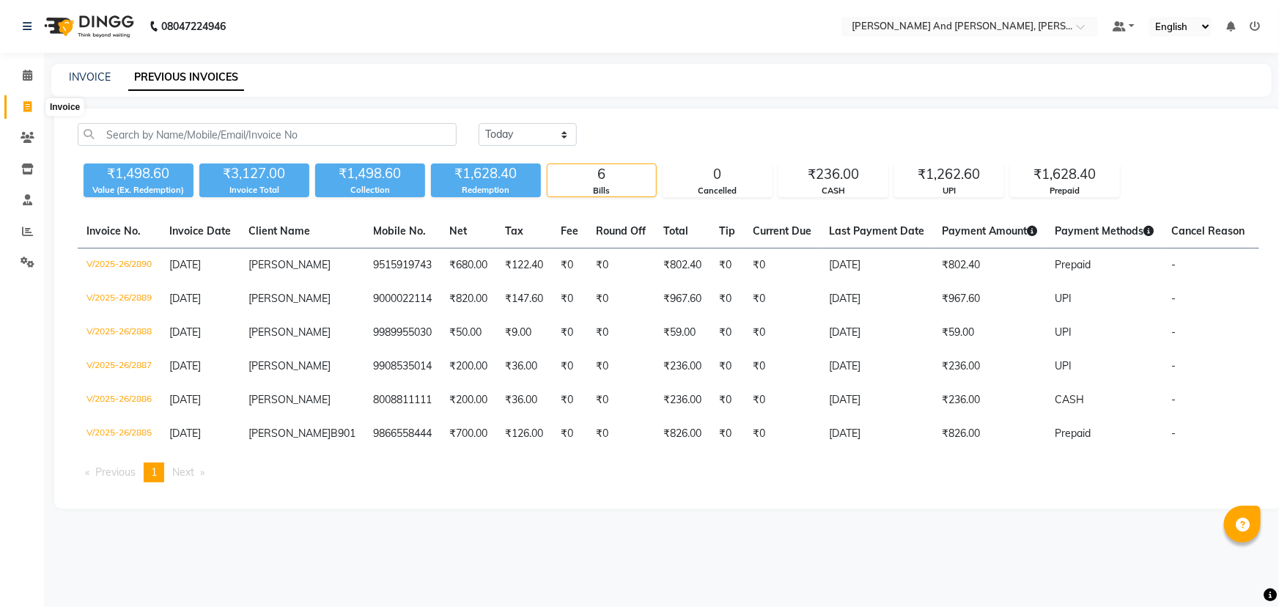
click at [29, 110] on icon at bounding box center [27, 106] width 8 height 11
select select "service"
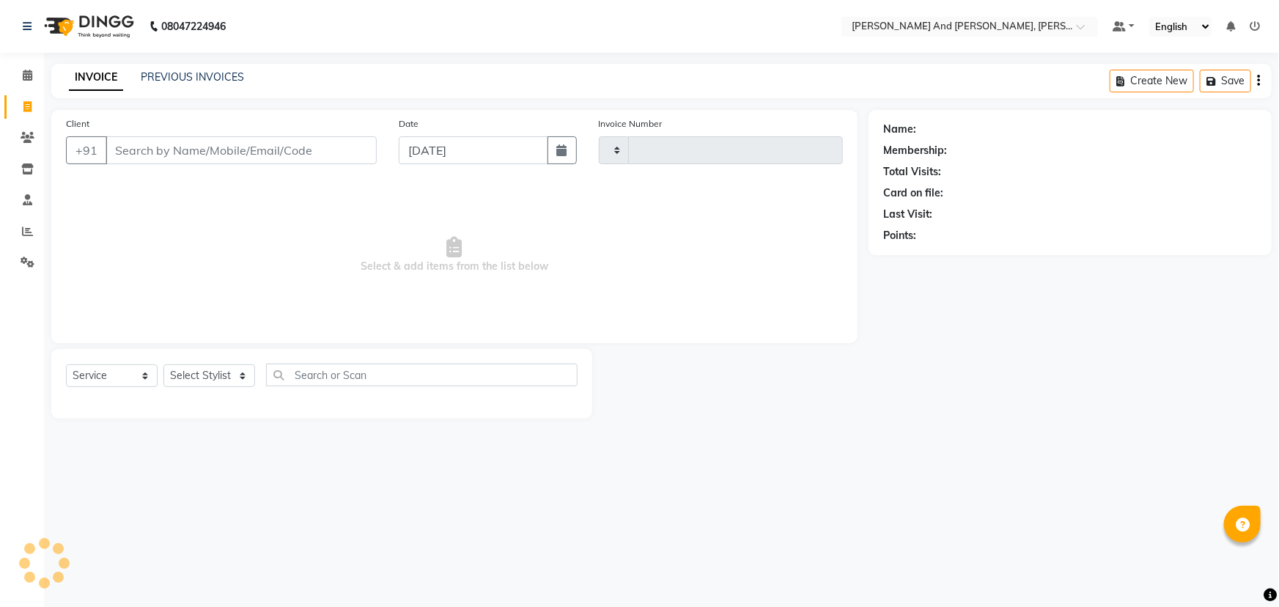
click at [29, 110] on icon at bounding box center [27, 106] width 8 height 11
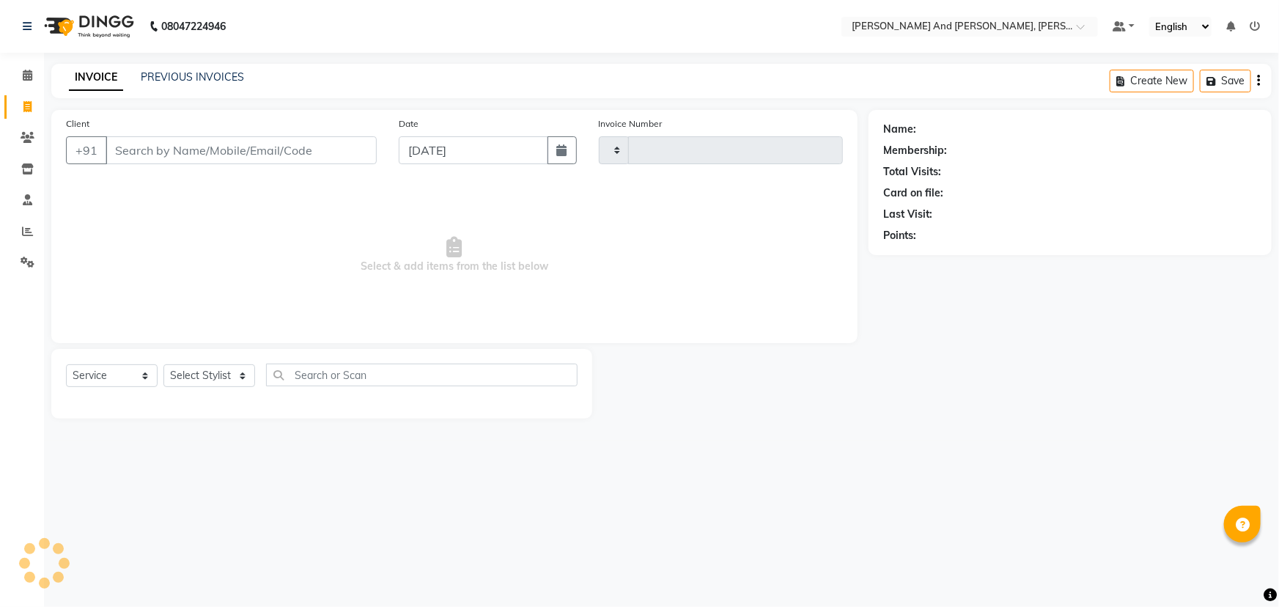
select select "6766"
select select "P"
